Goal: Information Seeking & Learning: Check status

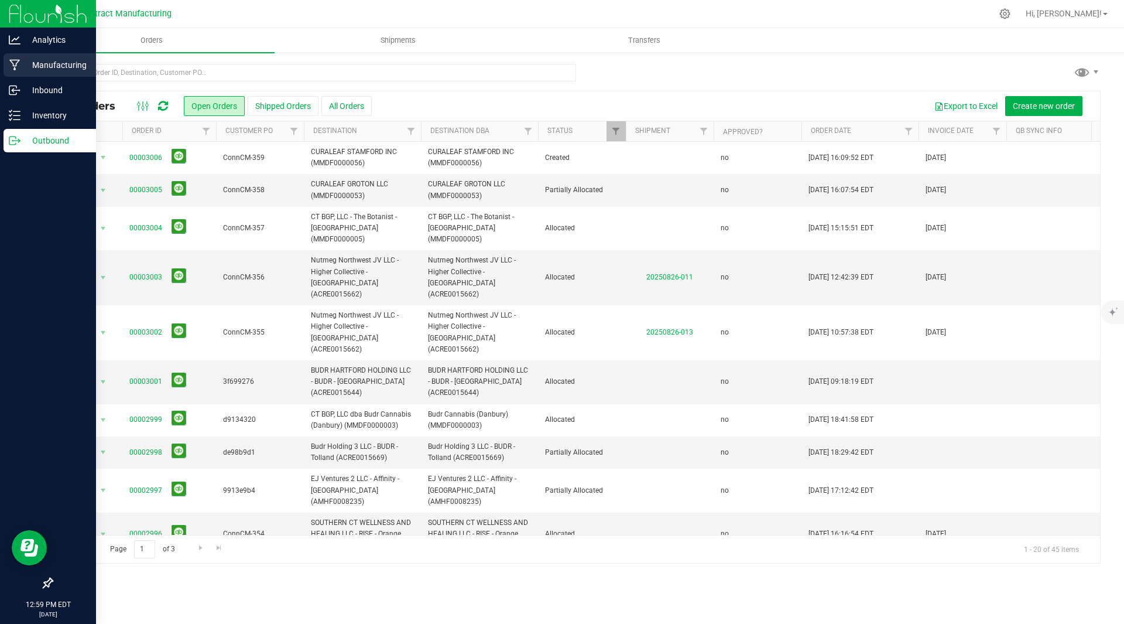
click at [49, 68] on p "Manufacturing" at bounding box center [55, 65] width 70 height 14
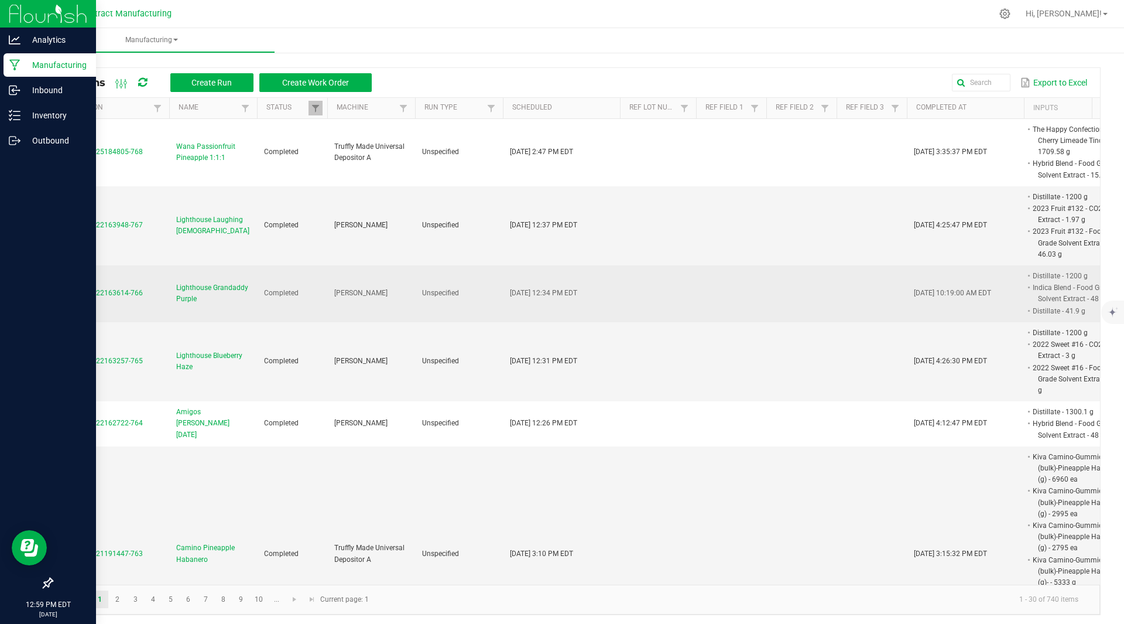
click at [202, 286] on span "Lighthouse Grandaddy Purple" at bounding box center [213, 293] width 74 height 22
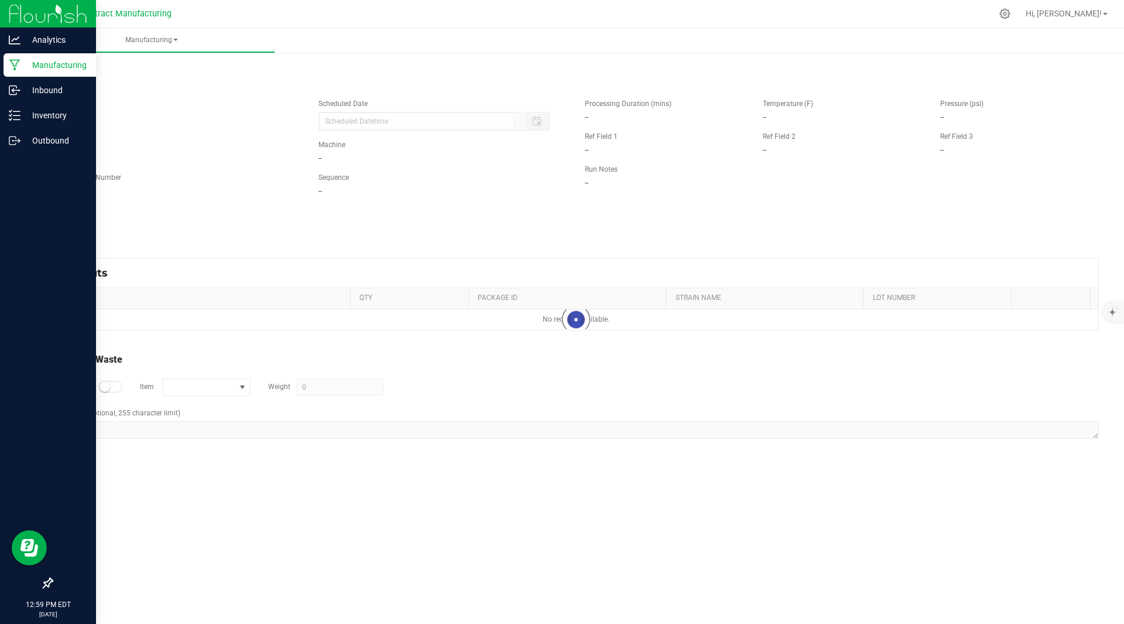
type input "[DATE] 12:34 PM"
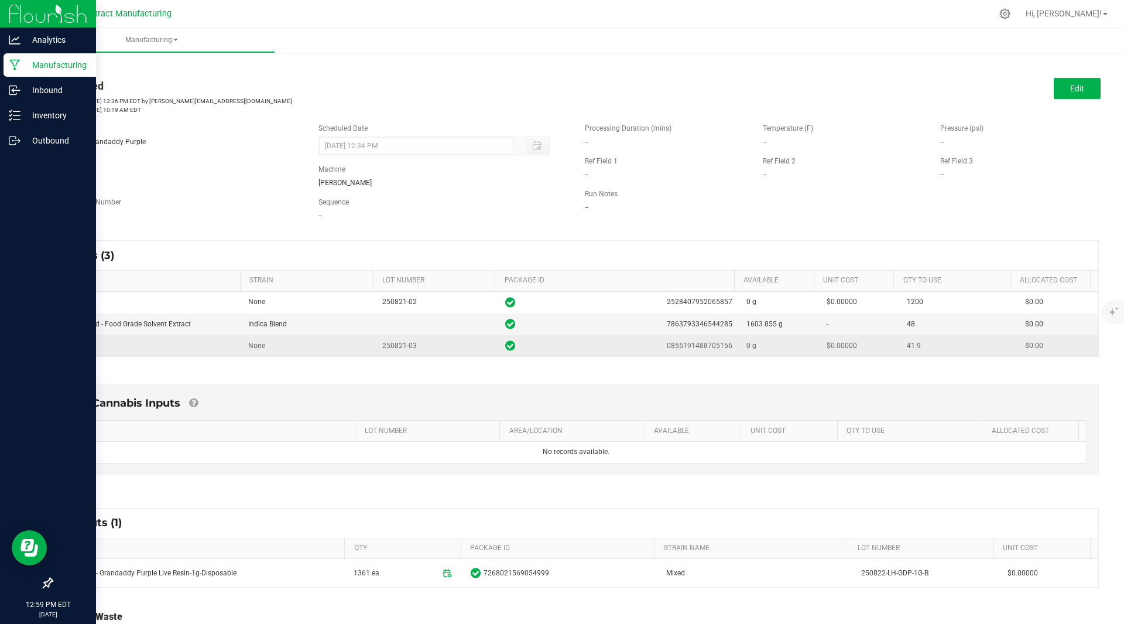
click at [698, 347] on span "0855191488705156" at bounding box center [700, 345] width 66 height 11
copy span "0855191488705156"
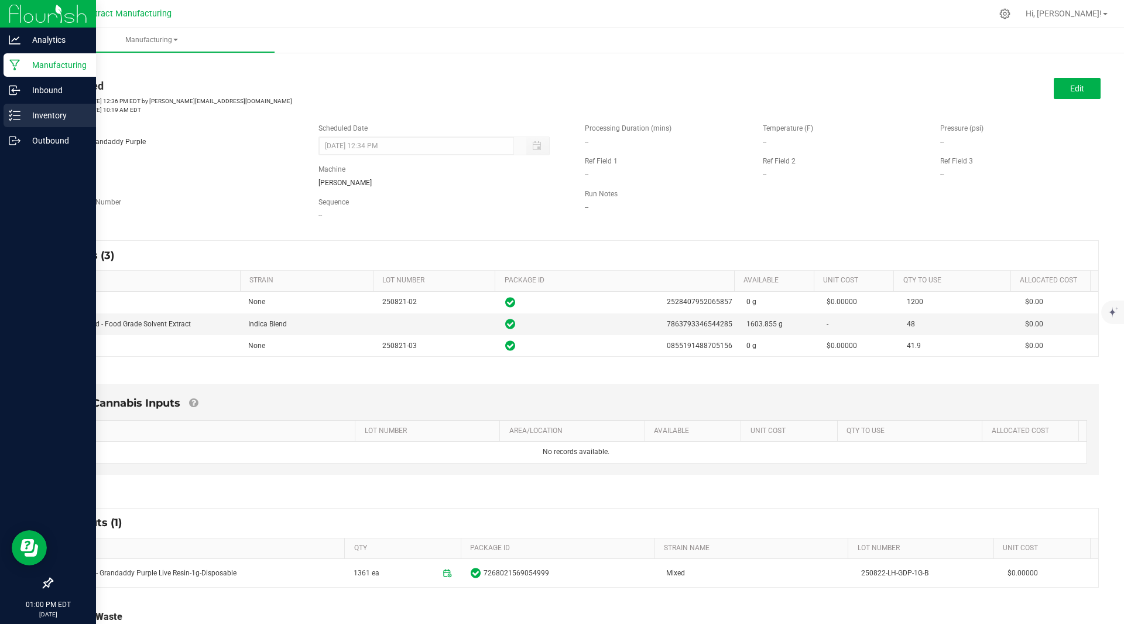
click at [42, 114] on p "Inventory" at bounding box center [55, 115] width 70 height 14
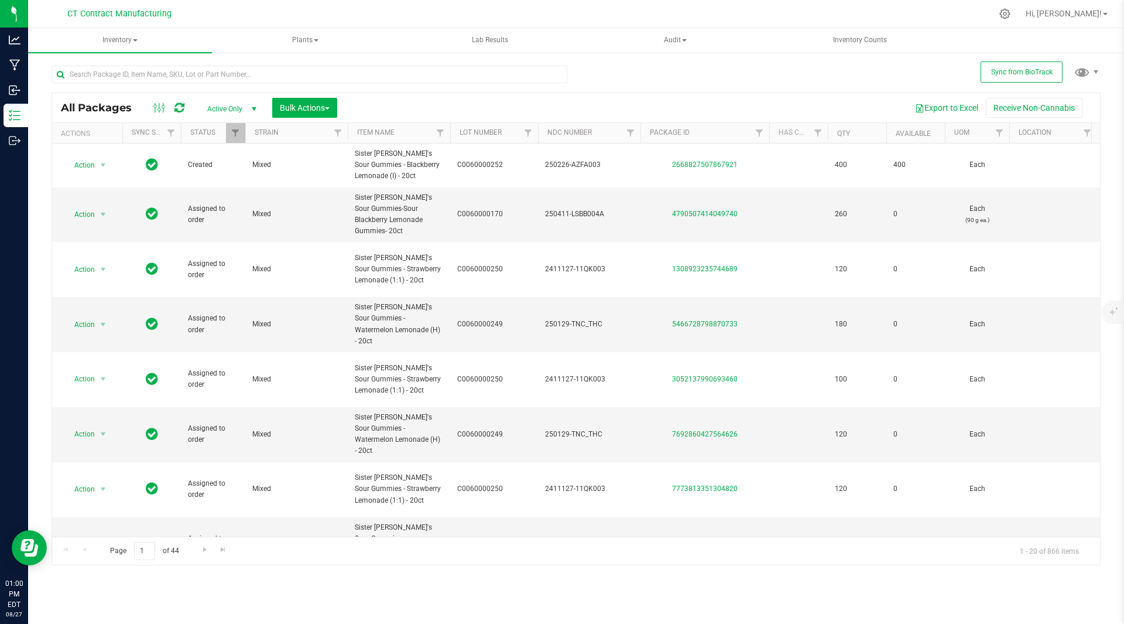
click at [251, 109] on span "select" at bounding box center [253, 108] width 9 height 9
click at [224, 176] on li "All" at bounding box center [228, 180] width 63 height 18
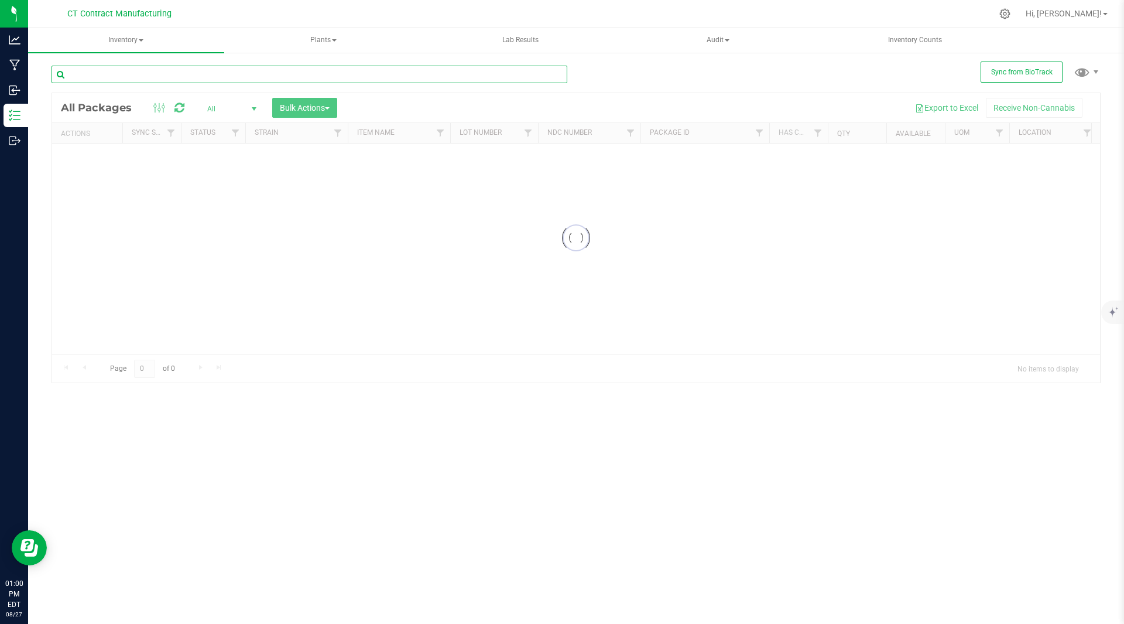
click at [208, 70] on input "text" at bounding box center [310, 75] width 516 height 18
paste input "0855191488705156"
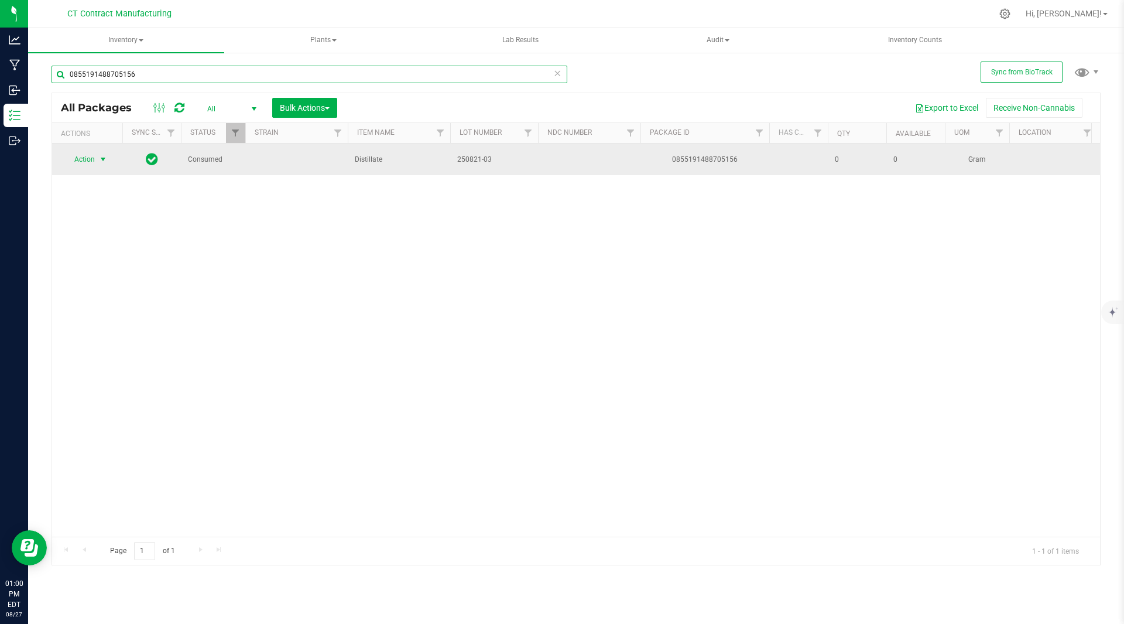
type input "0855191488705156"
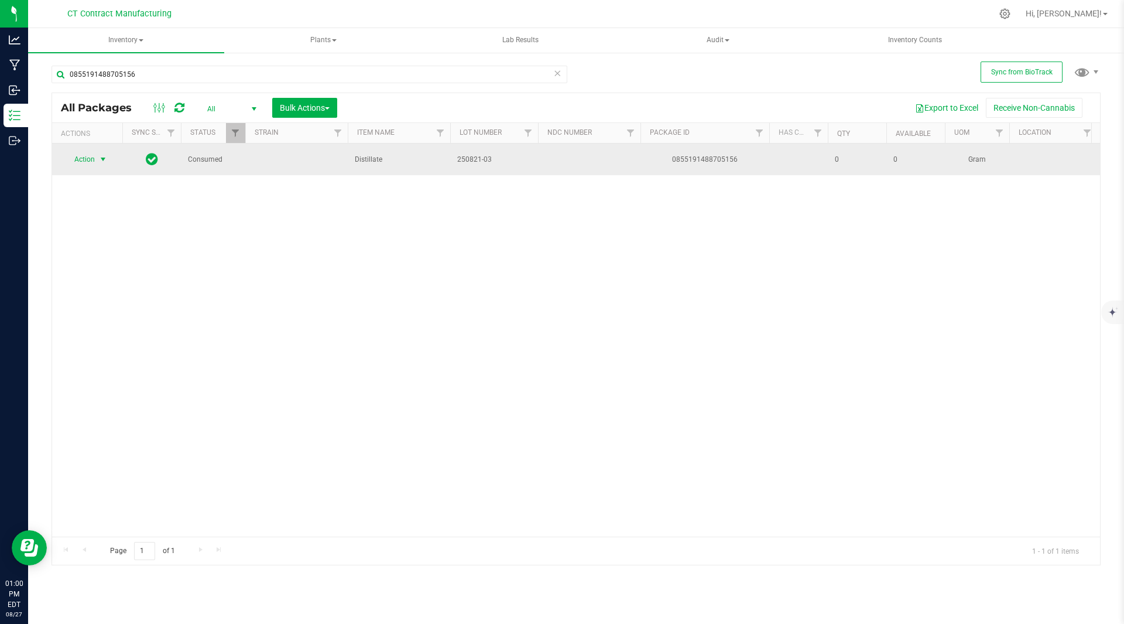
click at [97, 155] on span "select" at bounding box center [103, 159] width 15 height 16
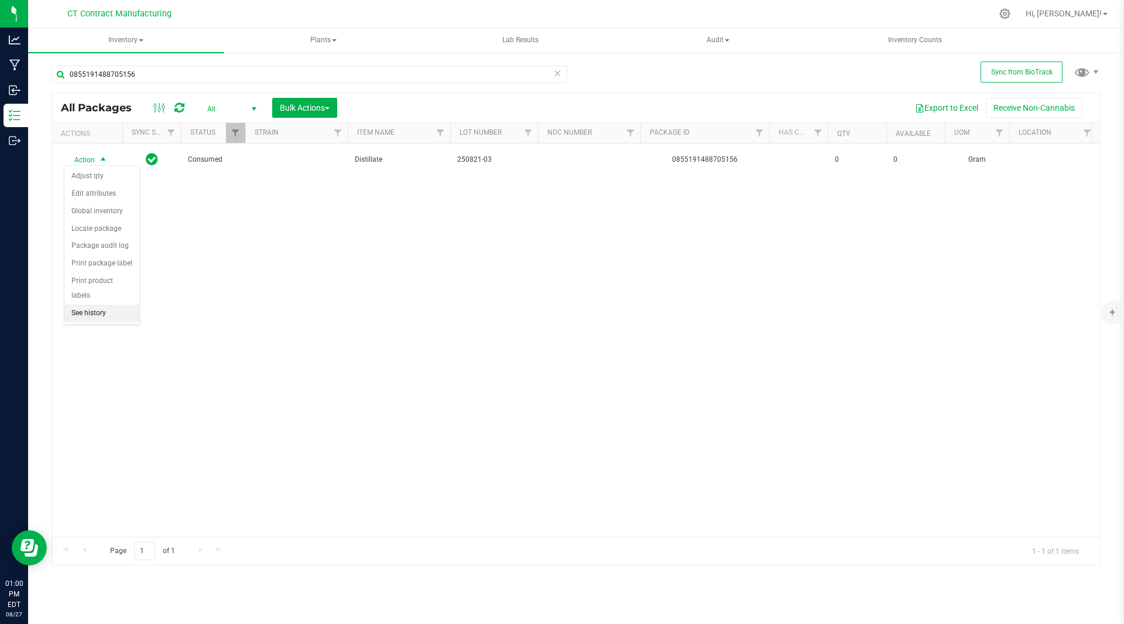
click at [90, 305] on li "See history" at bounding box center [101, 314] width 75 height 18
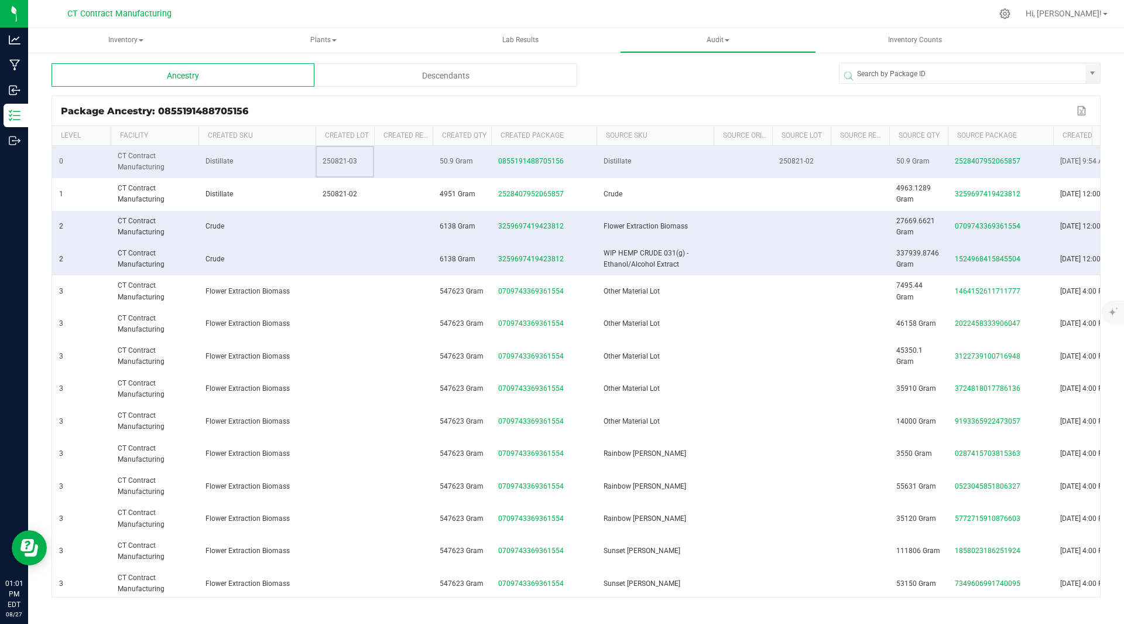
click at [337, 162] on span "250821-03" at bounding box center [340, 161] width 35 height 8
click at [359, 160] on td "250821-03" at bounding box center [345, 162] width 59 height 32
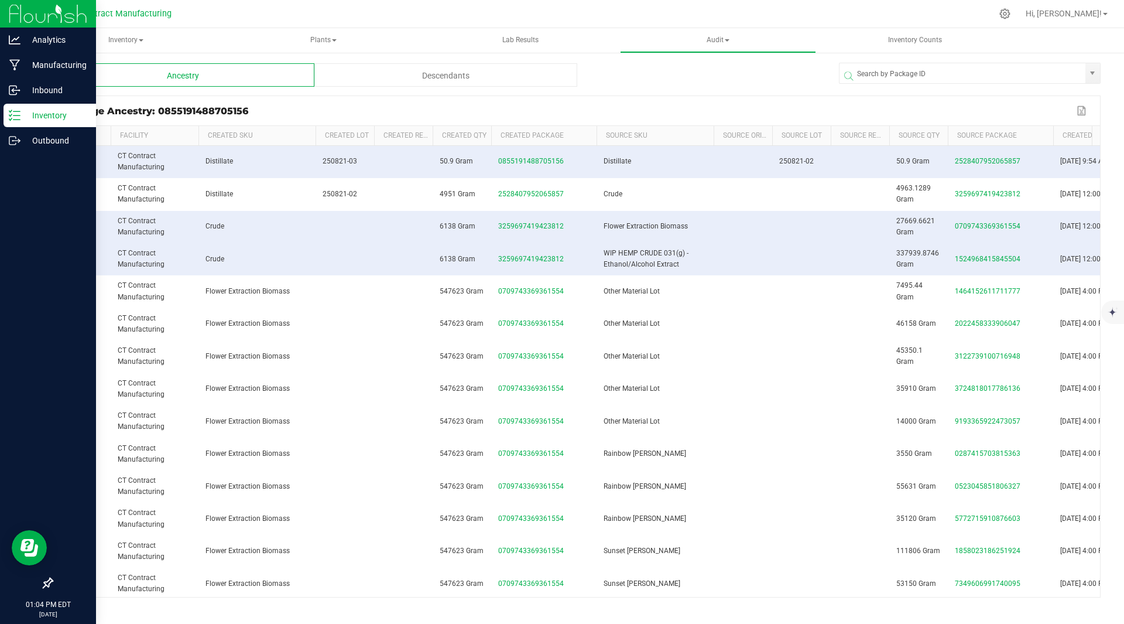
click at [59, 110] on p "Inventory" at bounding box center [55, 115] width 70 height 14
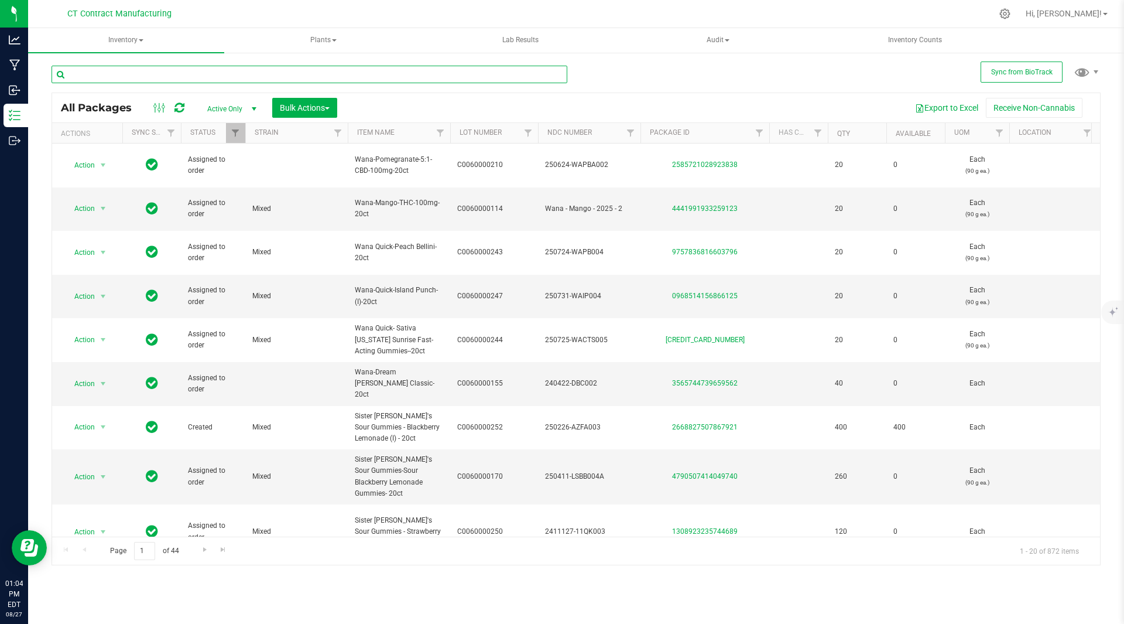
drag, startPoint x: 210, startPoint y: 53, endPoint x: 235, endPoint y: 76, distance: 33.6
click at [235, 76] on input "text" at bounding box center [310, 75] width 516 height 18
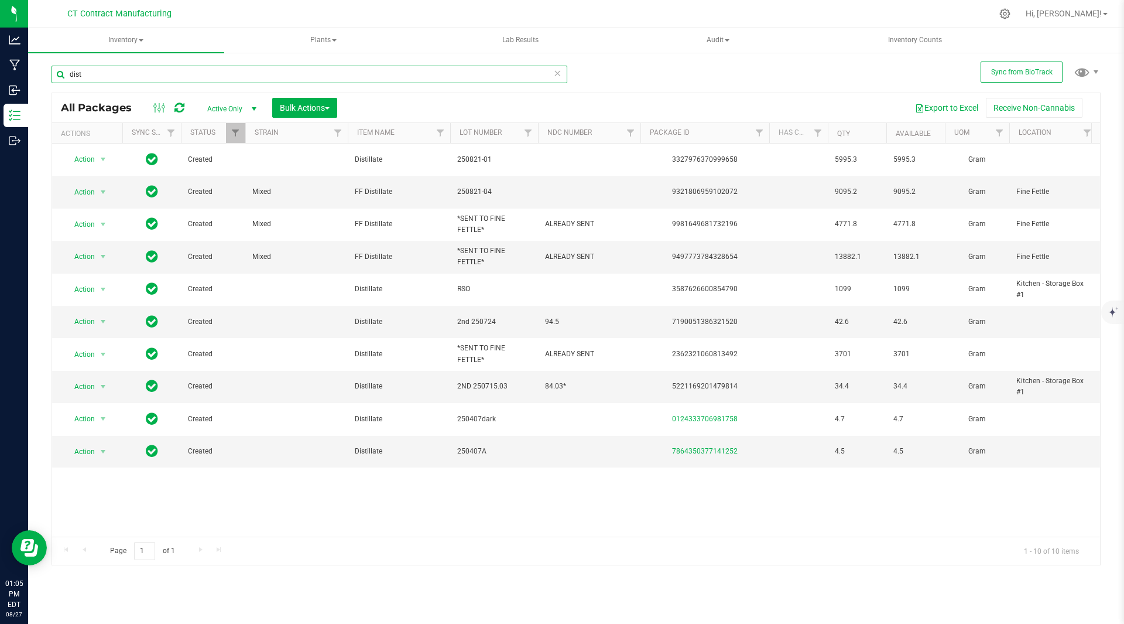
type input "dist"
